Goal: Task Accomplishment & Management: Complete application form

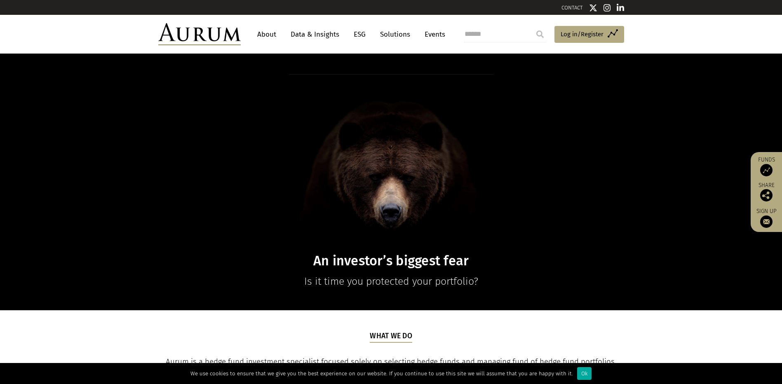
click at [403, 37] on link "Solutions" at bounding box center [395, 34] width 38 height 15
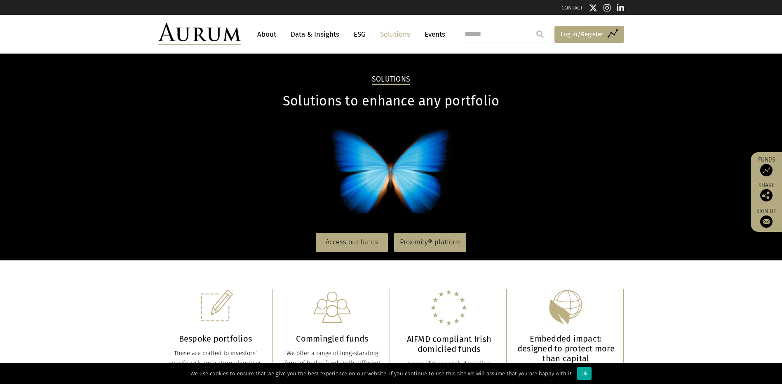
click at [600, 37] on span "Log in/Register" at bounding box center [581, 34] width 43 height 10
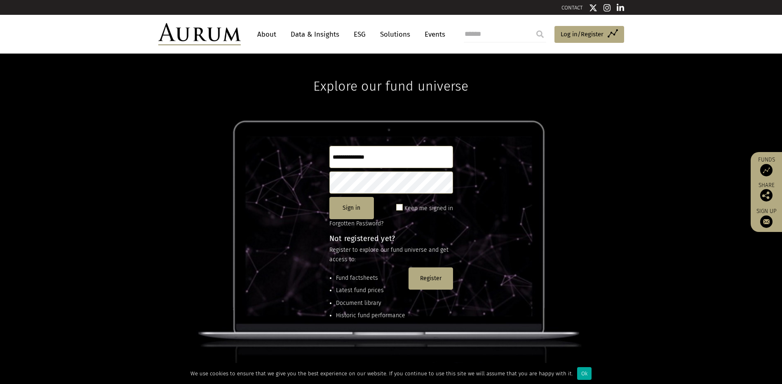
drag, startPoint x: 780, startPoint y: 129, endPoint x: 786, endPoint y: 194, distance: 64.5
click at [782, 194] on html "CONTACT About Data & Insights ESG Solutions Events Access Funds Log in/Register…" at bounding box center [391, 246] width 782 height 493
click at [429, 281] on button "Register" at bounding box center [430, 278] width 45 height 22
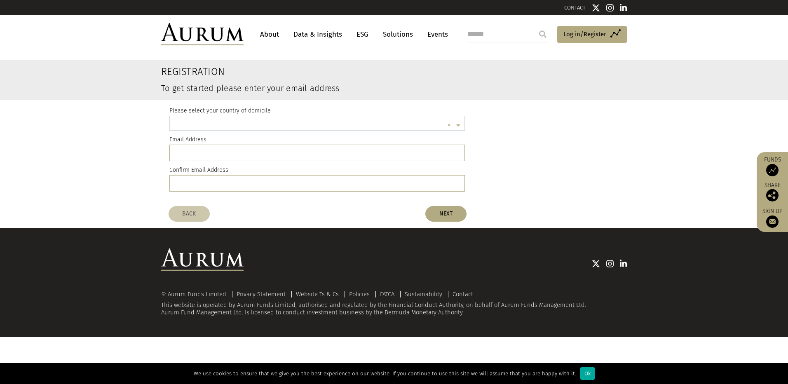
scroll to position [2, 0]
